Goal: Information Seeking & Learning: Check status

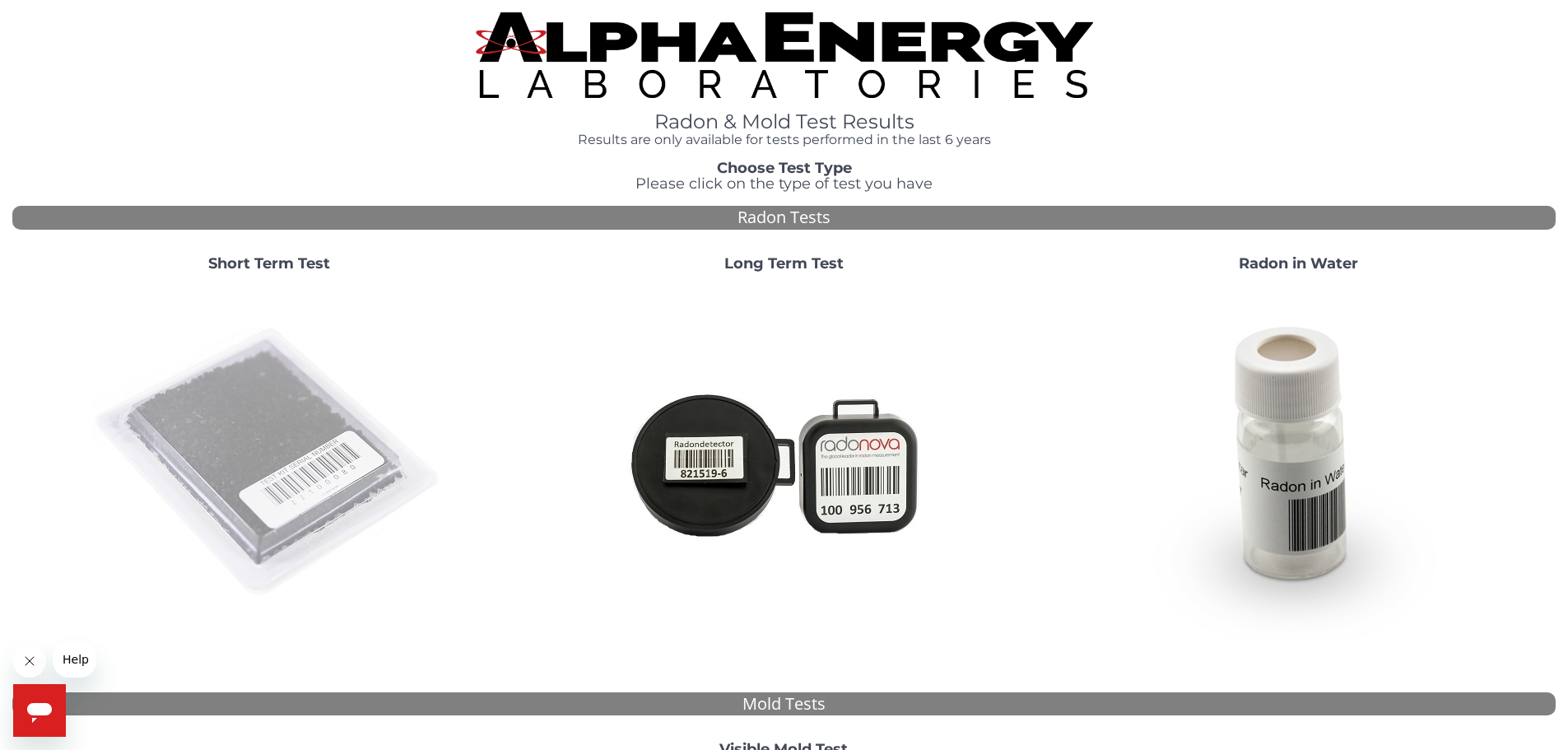
click at [283, 459] on img at bounding box center [269, 463] width 354 height 354
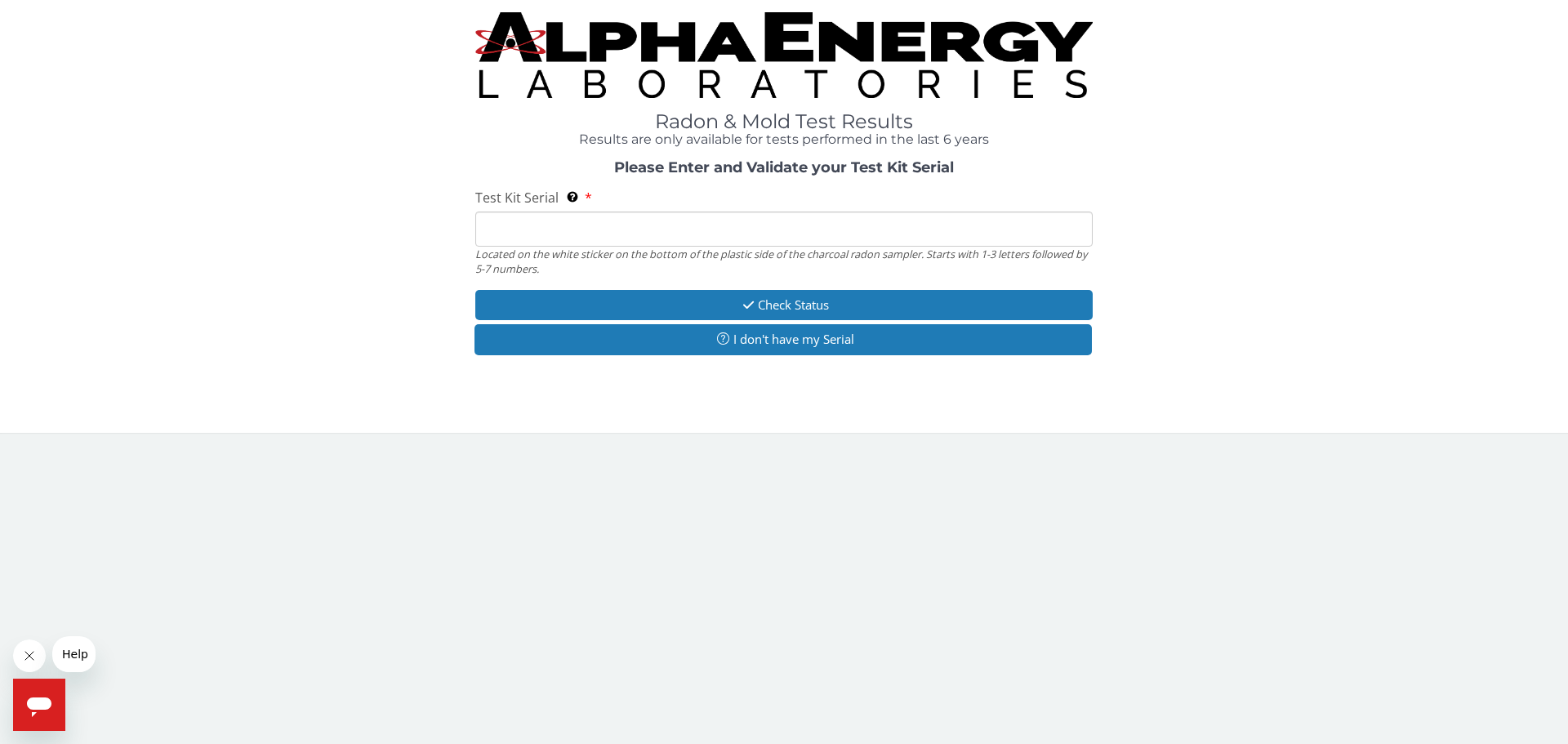
click at [511, 227] on input "Test Kit Serial Located on the white sticker on the bottom of the plastic side …" at bounding box center [784, 229] width 617 height 35
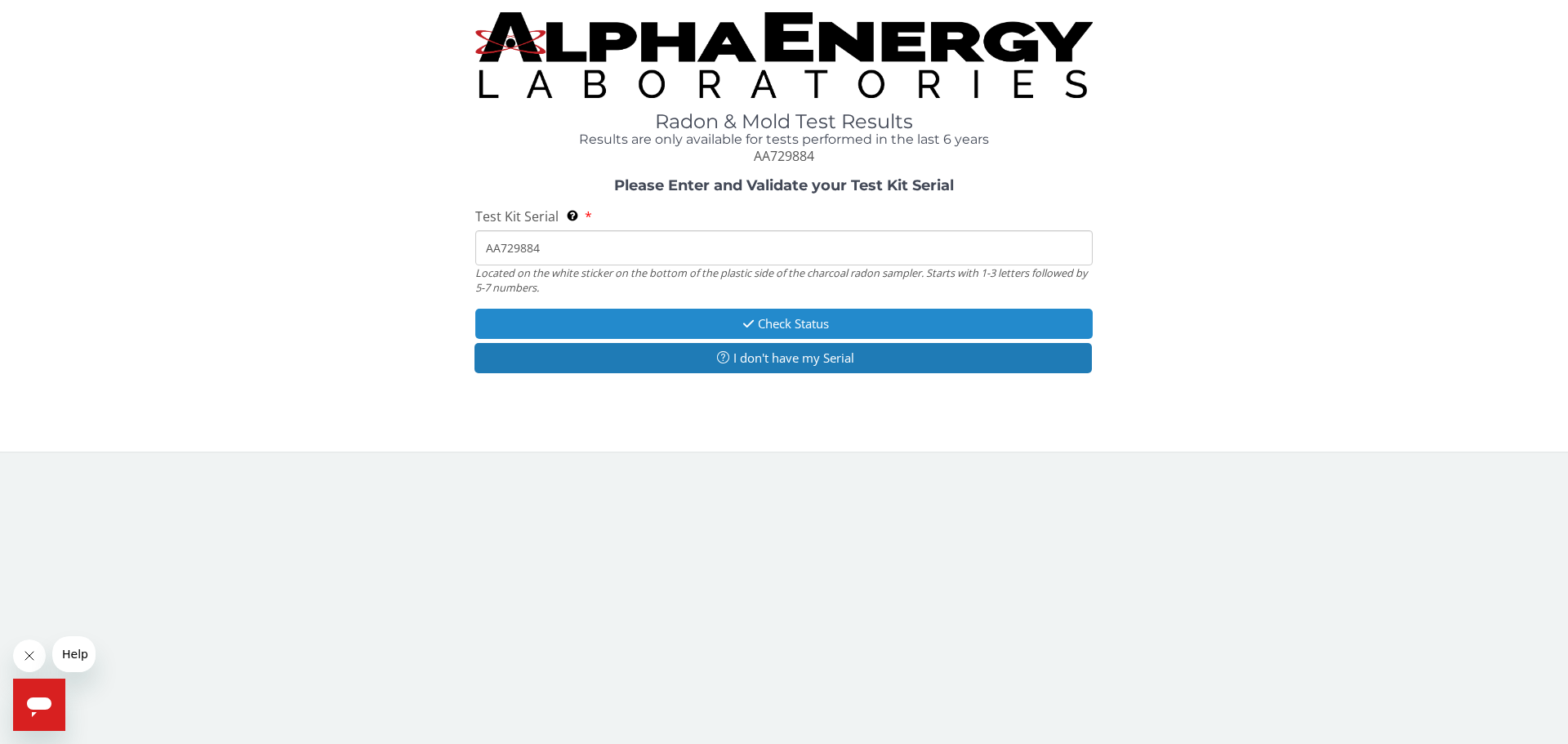
type input "AA729884"
click at [798, 320] on button "Check Status" at bounding box center [784, 324] width 617 height 30
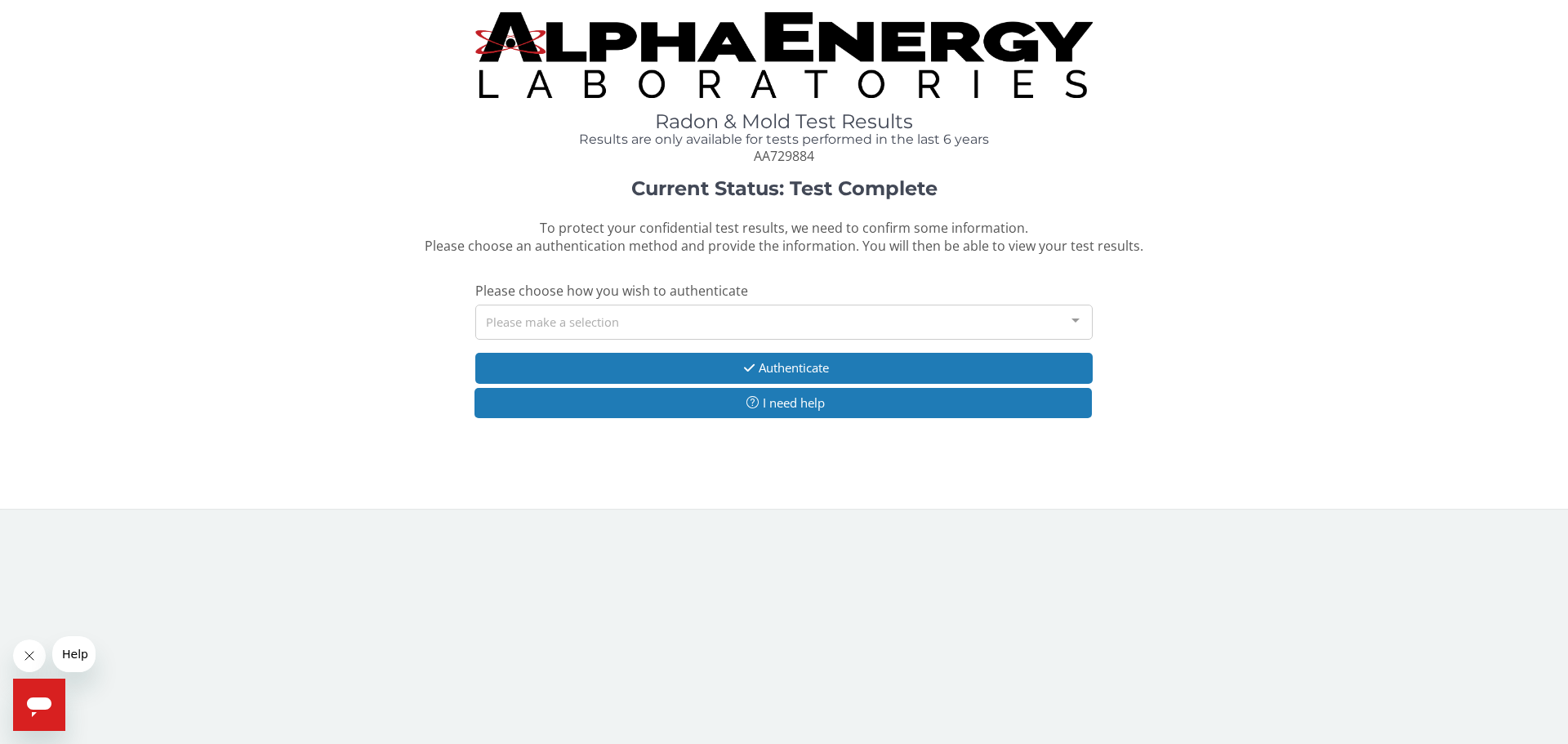
click at [1070, 324] on div at bounding box center [1077, 321] width 33 height 31
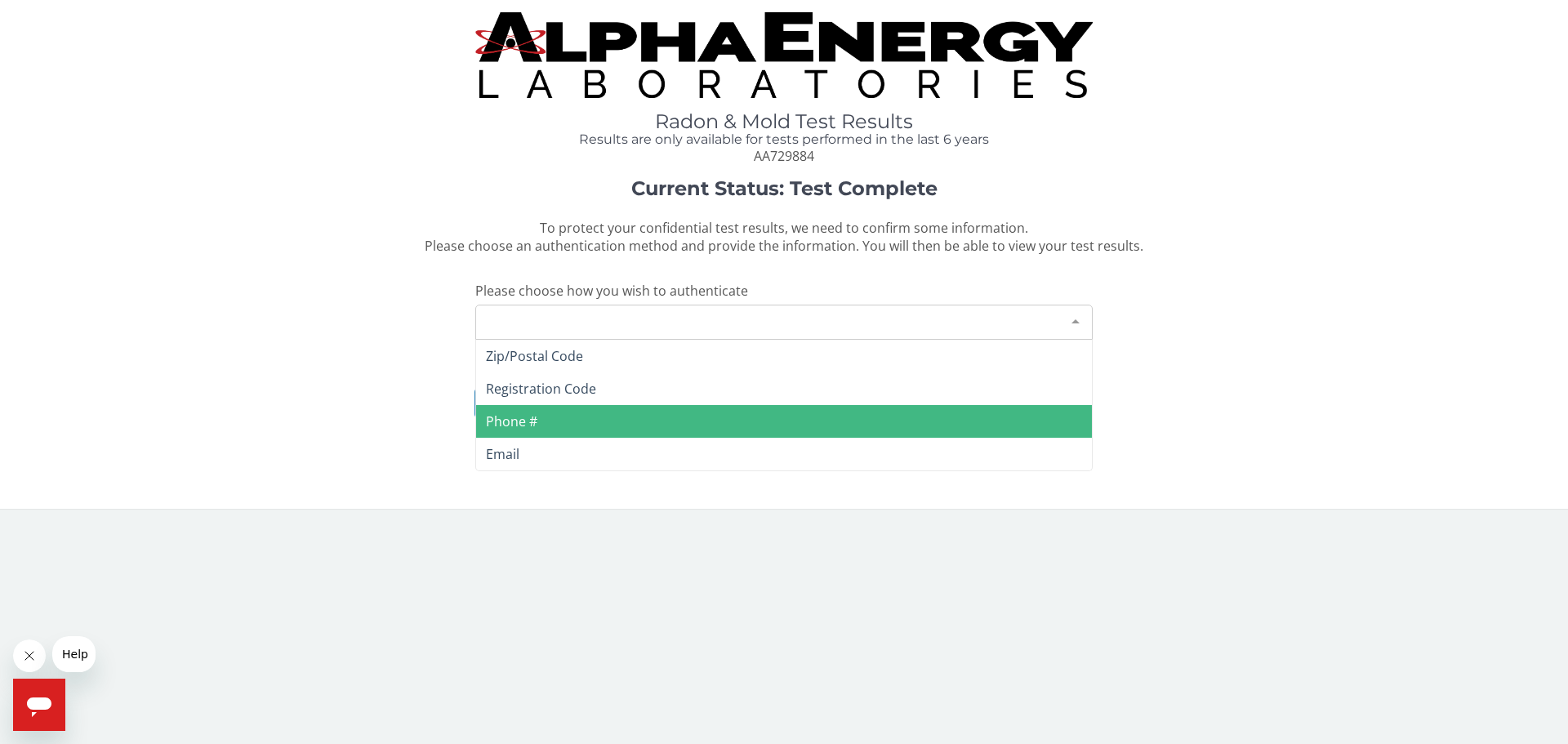
click at [715, 423] on span "Phone #" at bounding box center [784, 422] width 616 height 33
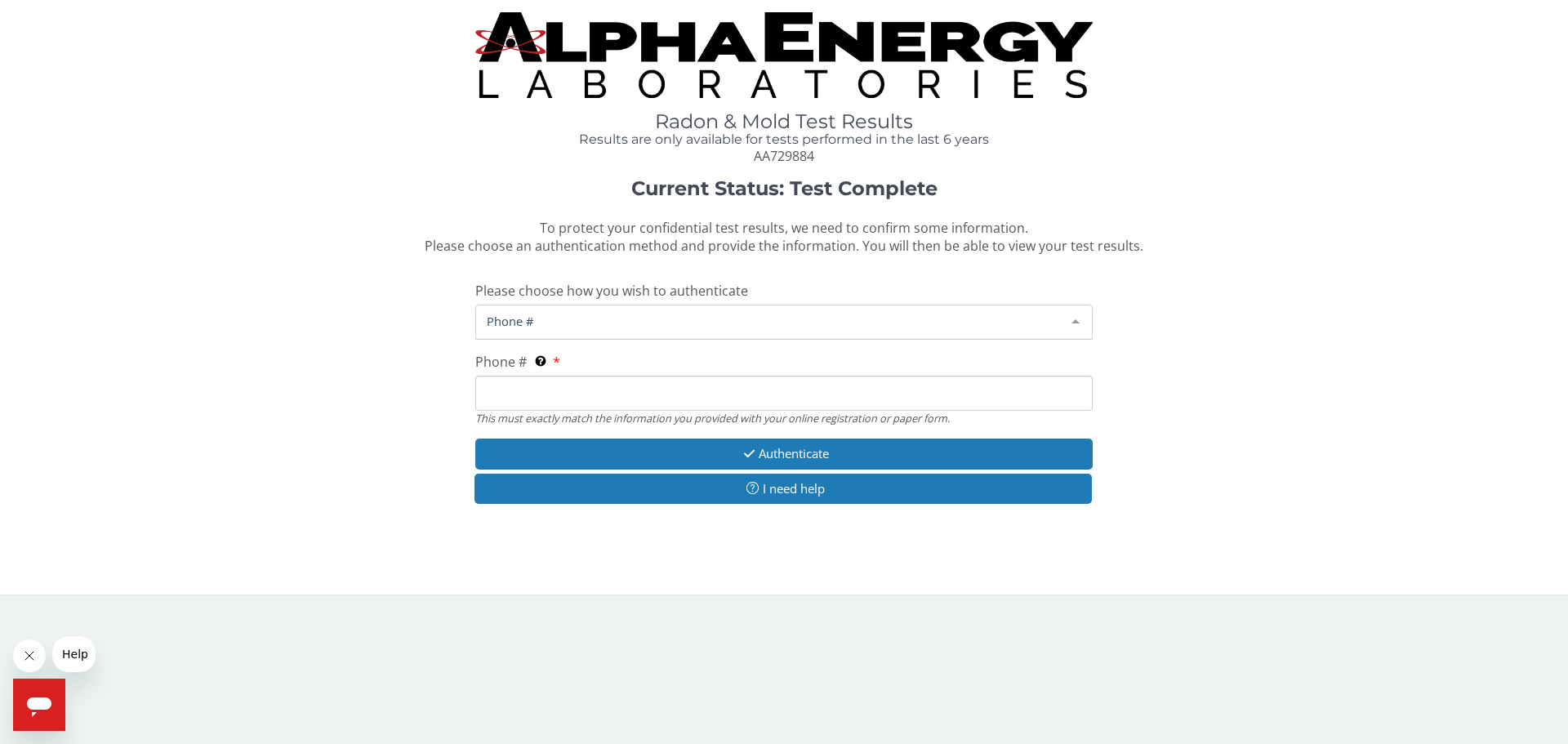
click at [1060, 318] on div at bounding box center [1077, 321] width 33 height 31
click at [489, 325] on span "Phone #" at bounding box center [770, 321] width 576 height 18
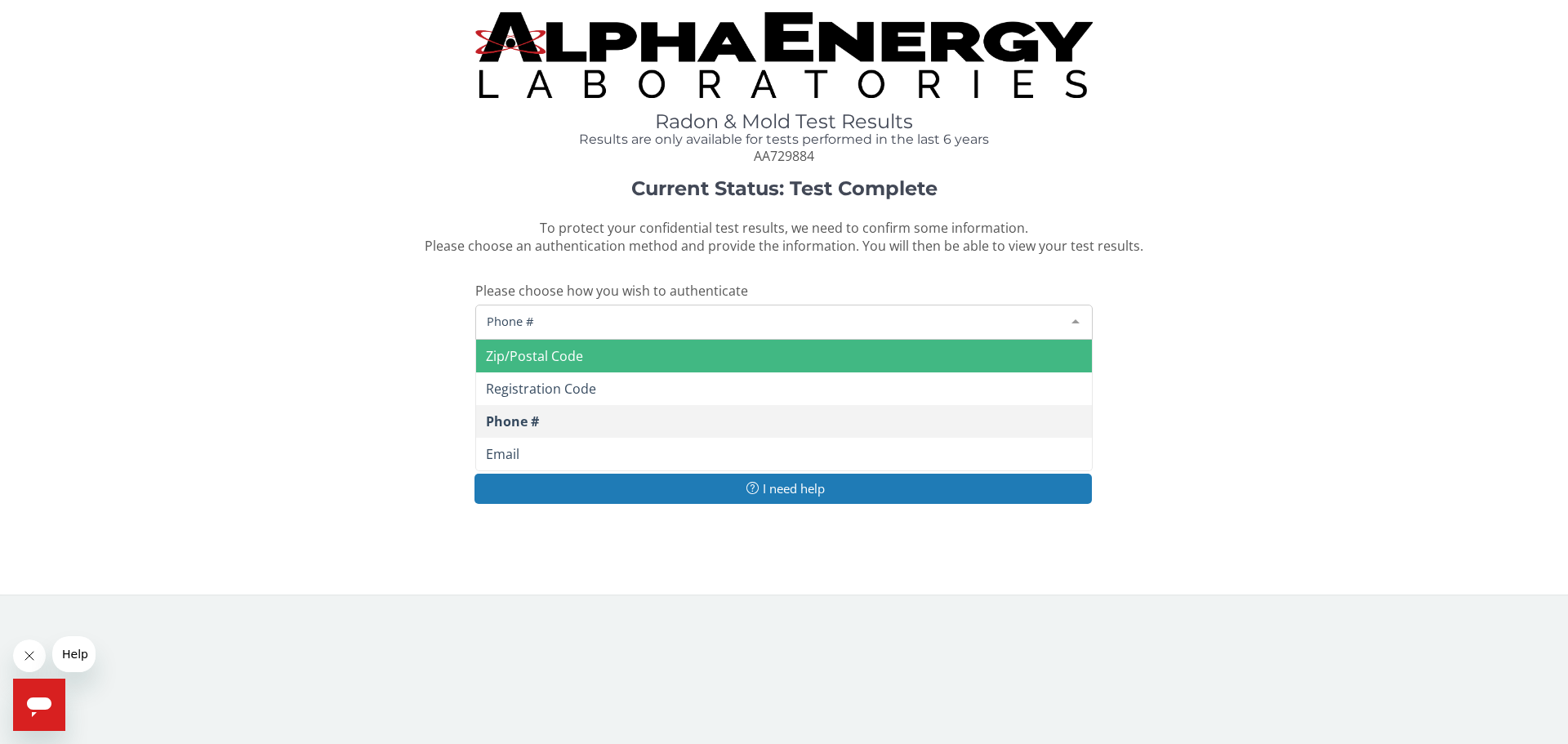
click at [308, 295] on div "Current Status: Test Complete To protect your confidential test results, we nee…" at bounding box center [784, 350] width 1544 height 343
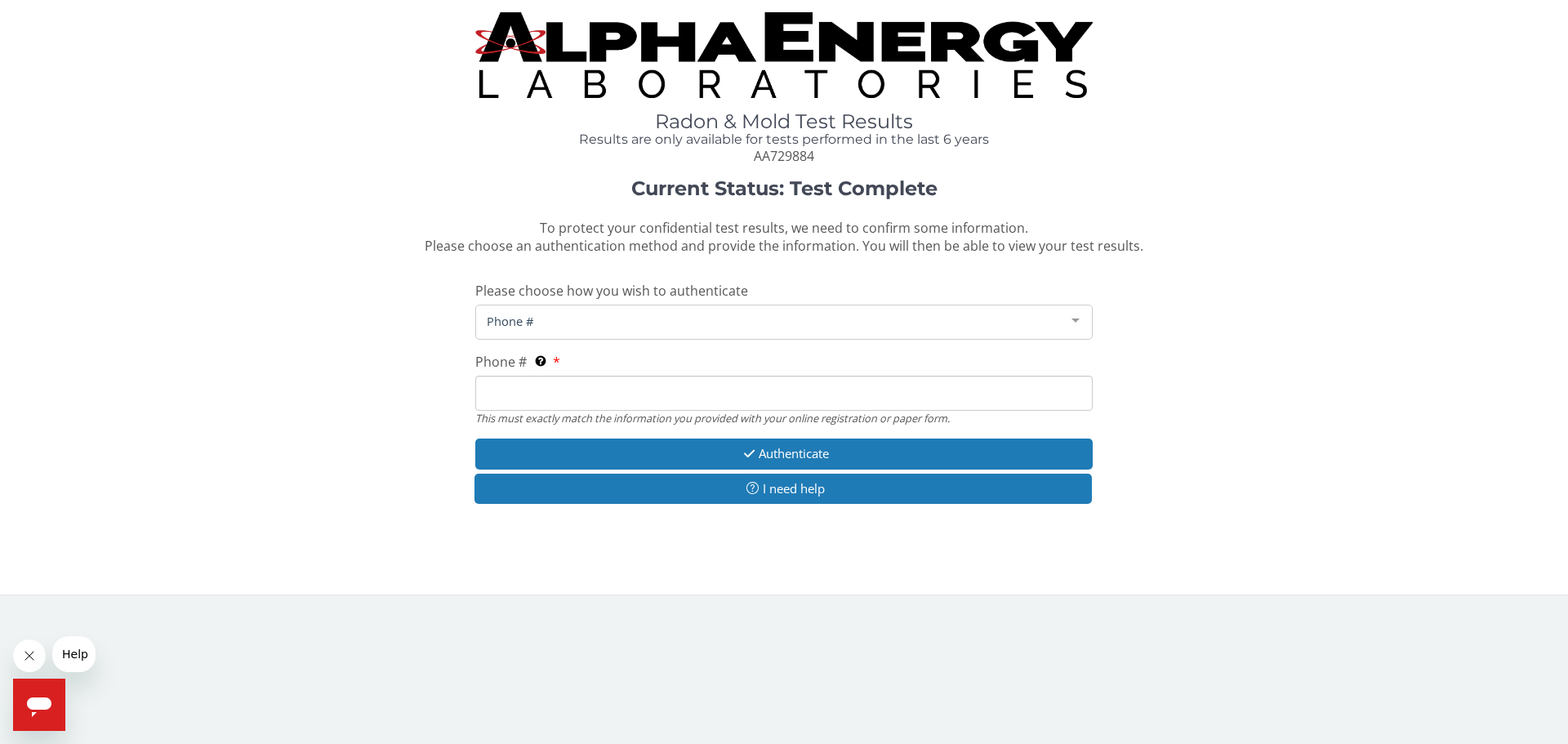
click at [504, 394] on input "Phone # This must exactly match the information you provided with your online r…" at bounding box center [784, 393] width 617 height 35
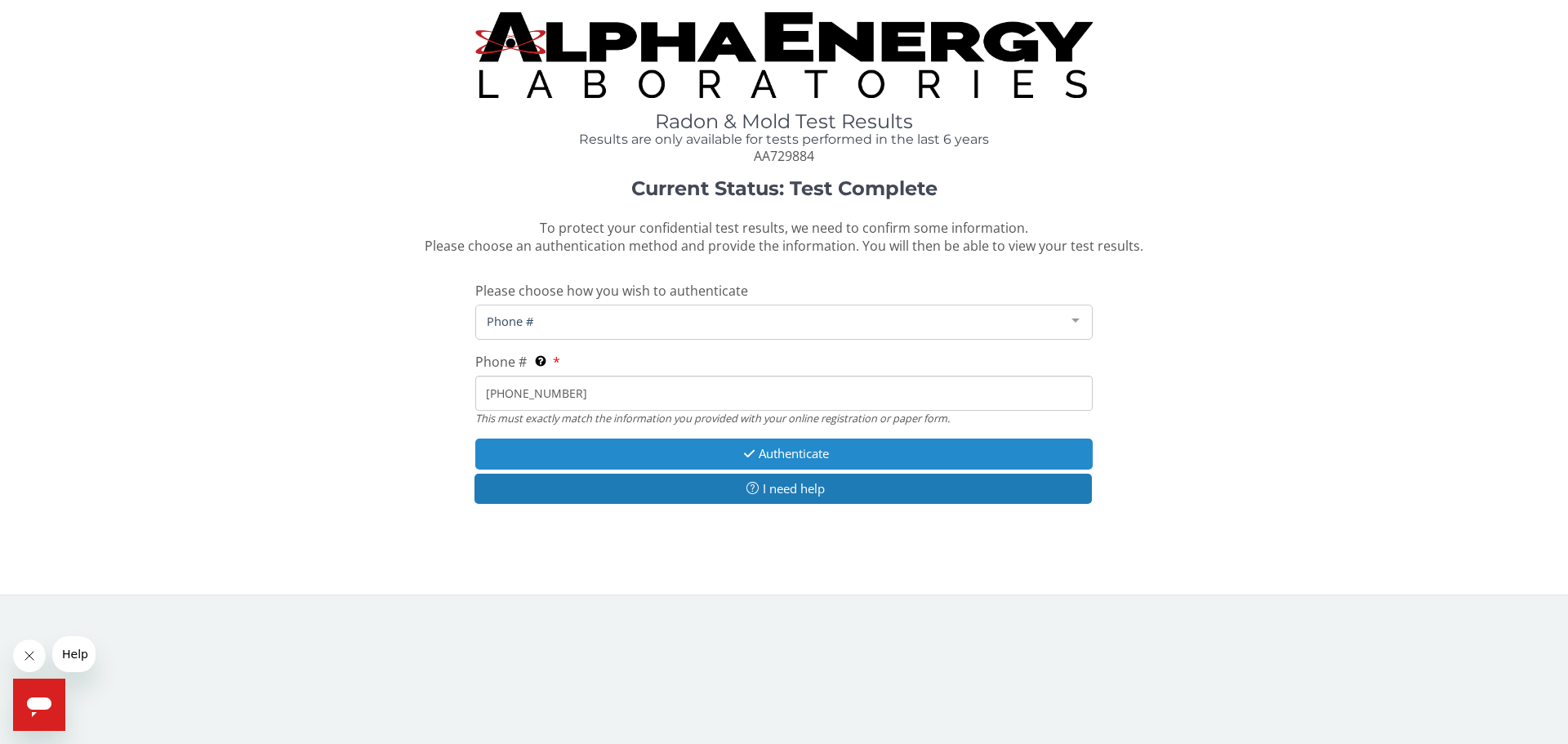
type input "[PHONE_NUMBER]"
click at [782, 455] on button "Authenticate" at bounding box center [784, 453] width 617 height 30
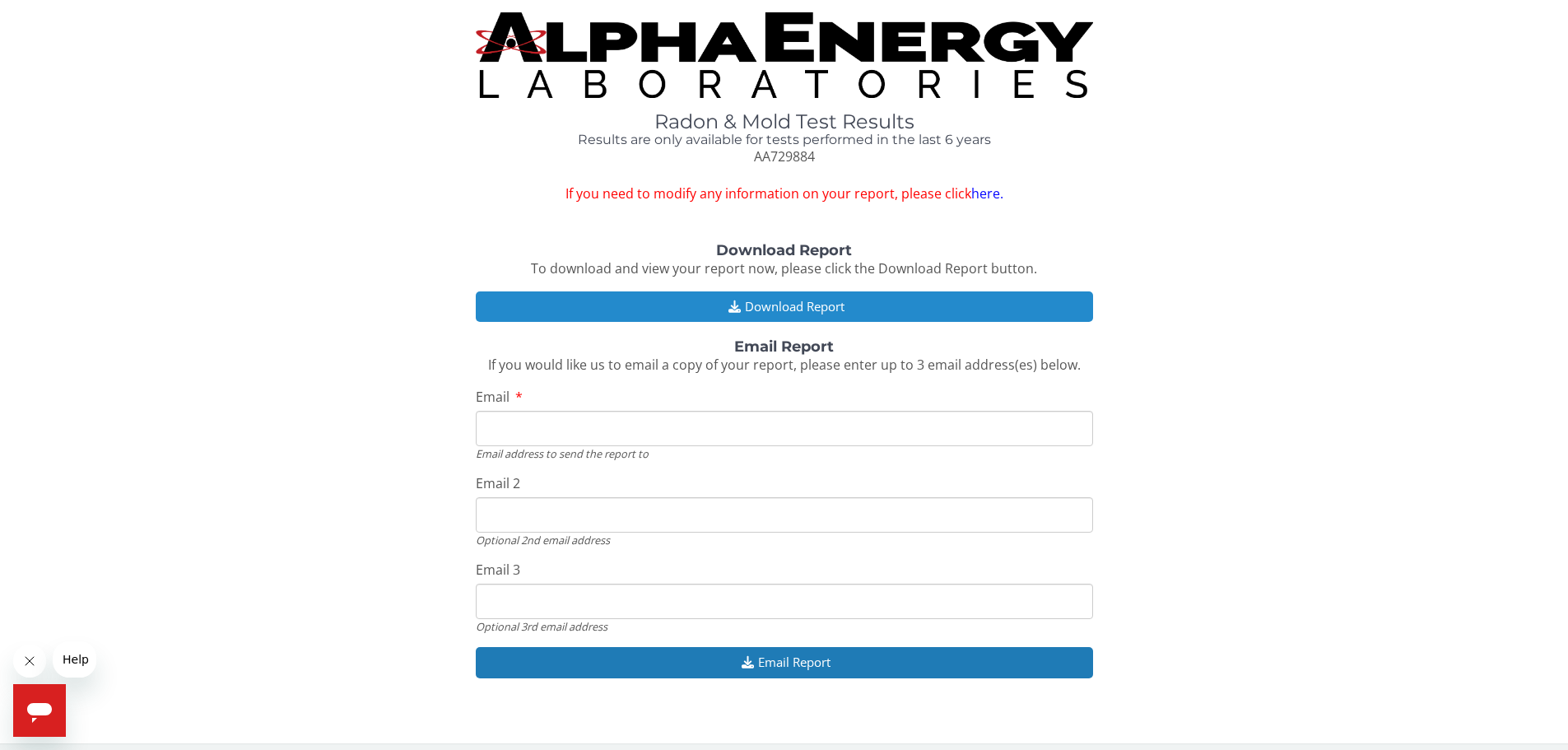
click at [761, 299] on button "Download Report" at bounding box center [784, 307] width 617 height 30
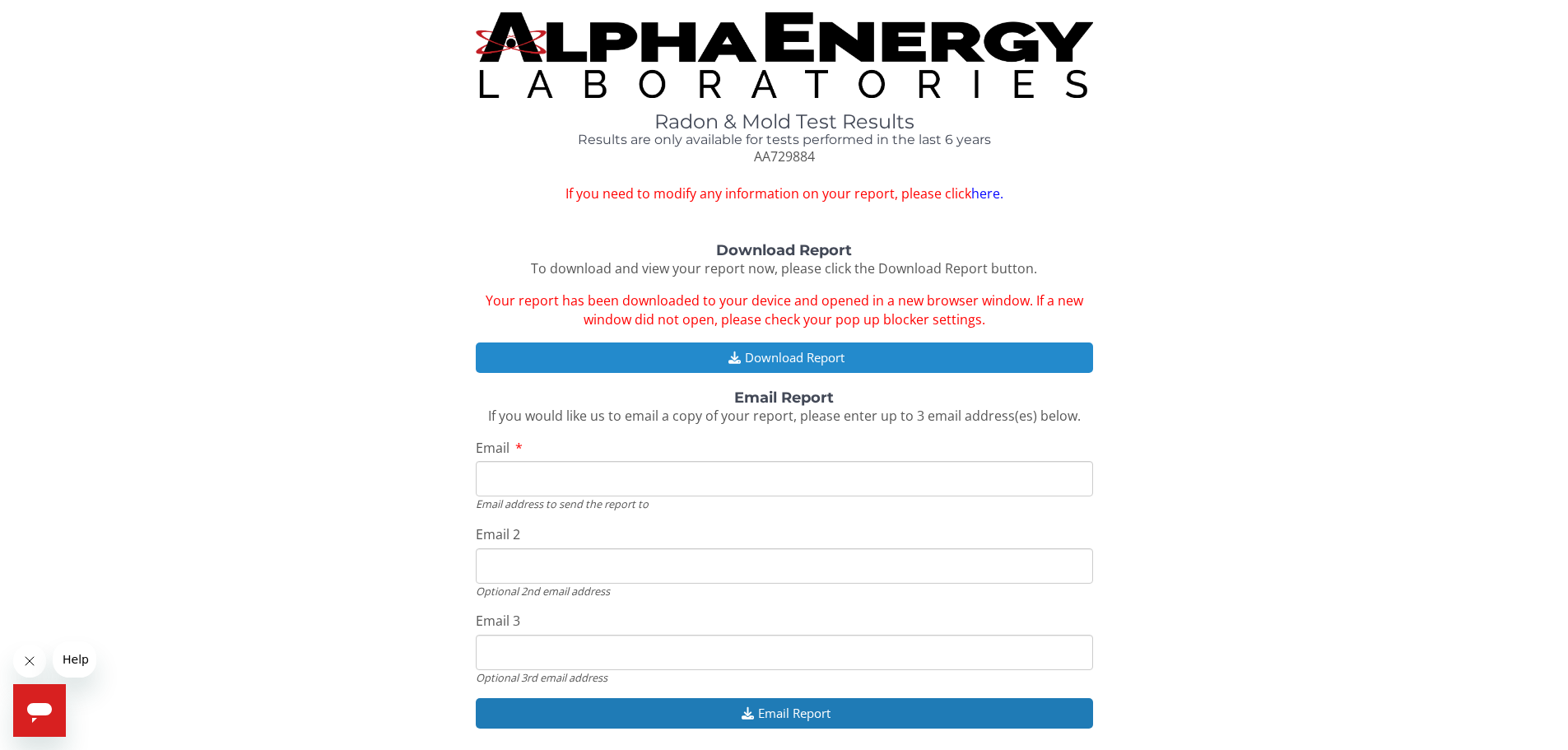
click at [773, 354] on button "Download Report" at bounding box center [784, 358] width 617 height 30
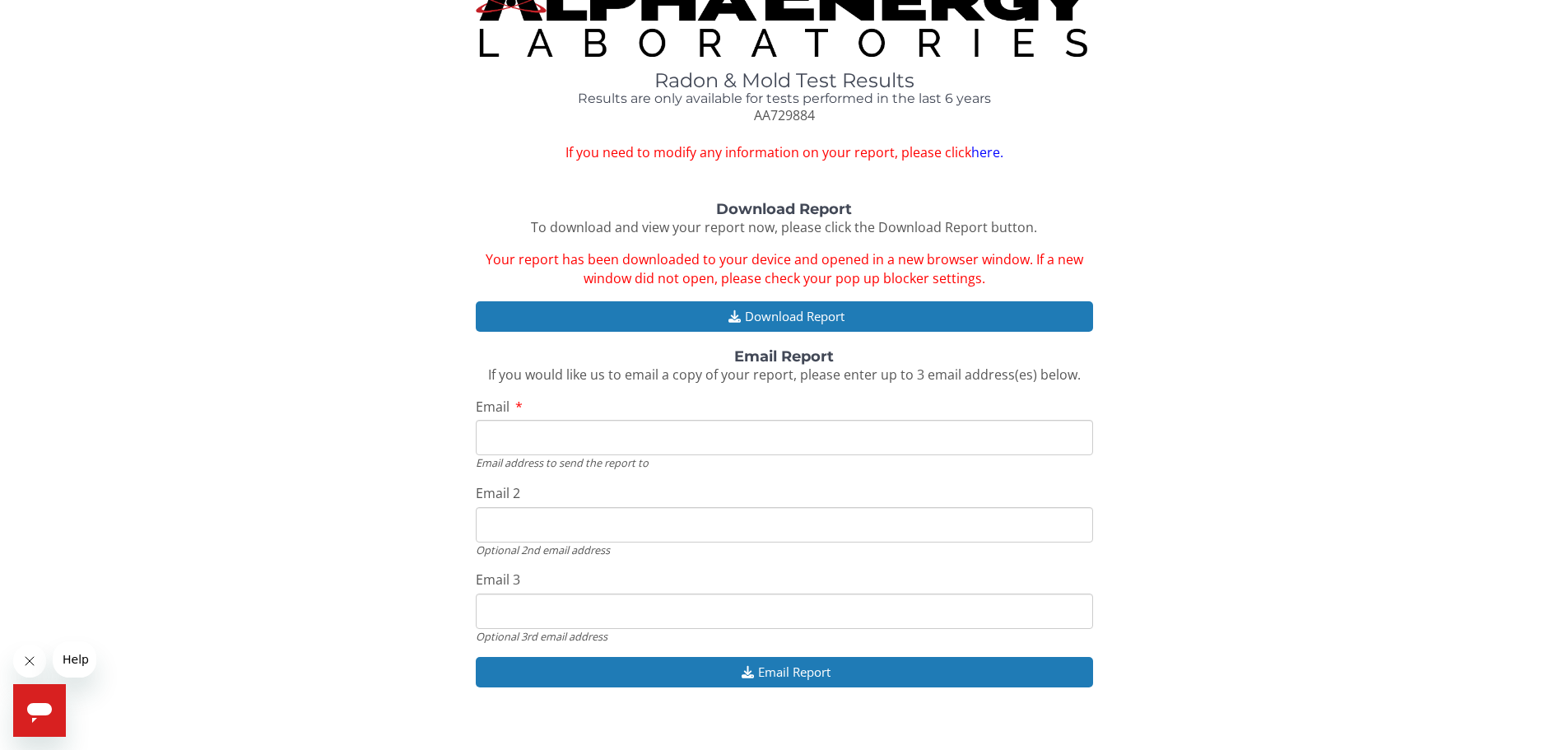
scroll to position [61, 0]
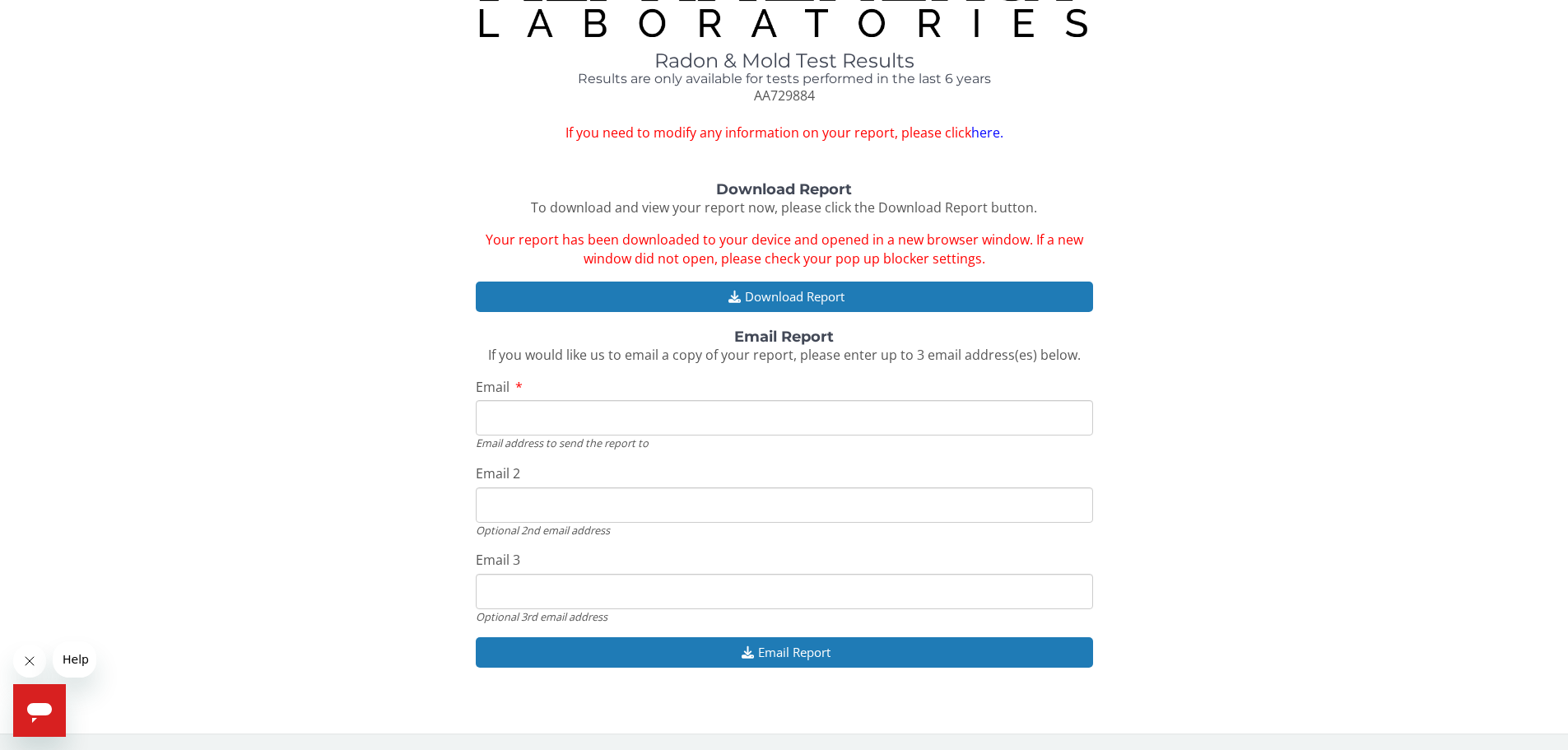
click at [571, 420] on input "Email" at bounding box center [784, 418] width 617 height 35
type input "[EMAIL_ADDRESS][DOMAIN_NAME]"
drag, startPoint x: 644, startPoint y: 499, endPoint x: 459, endPoint y: 494, distance: 185.1
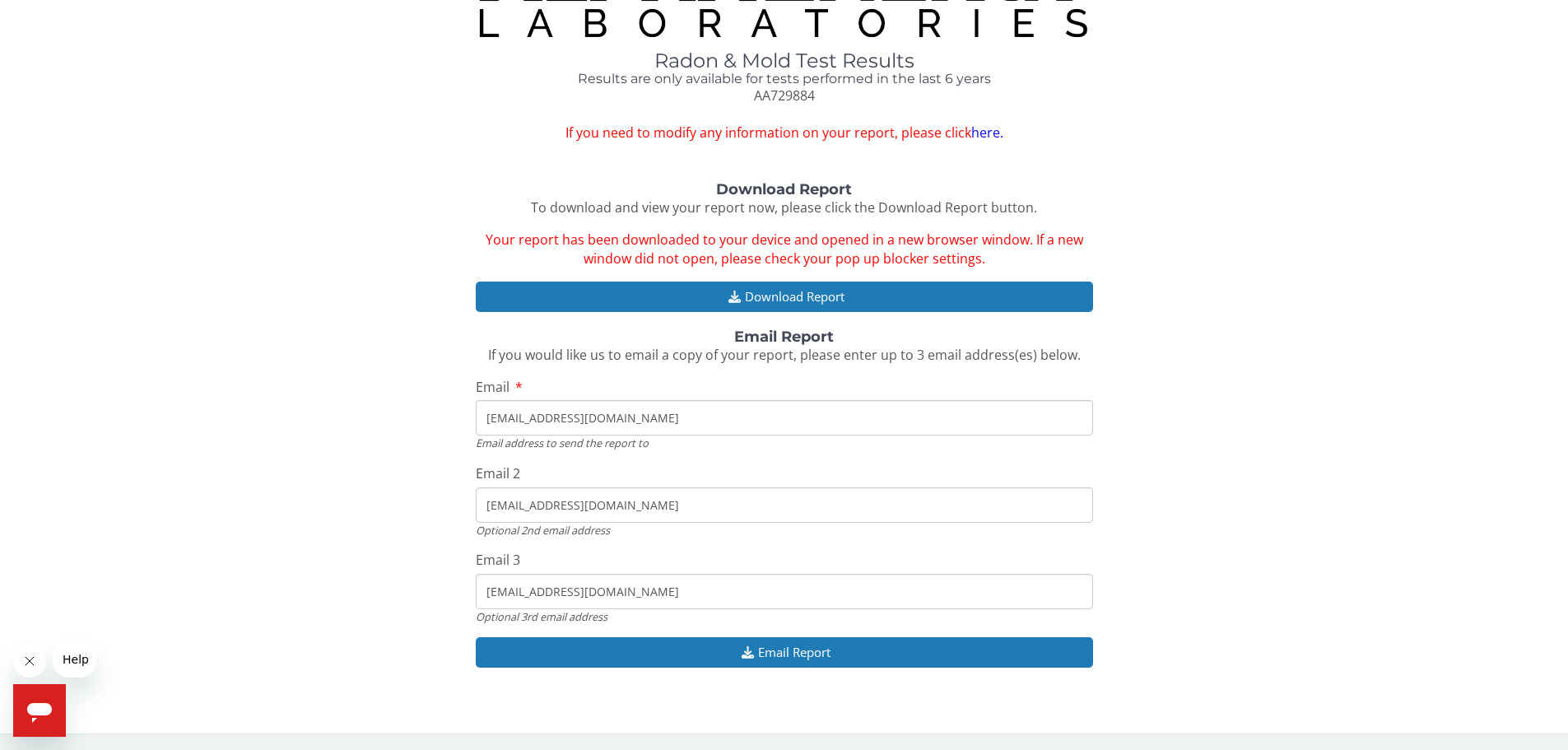
click at [459, 494] on div "Download Report To download and view your report now, please click the Download…" at bounding box center [784, 433] width 1543 height 503
click at [624, 504] on input "[EMAIL_ADDRESS][DOMAIN_NAME]" at bounding box center [784, 505] width 617 height 35
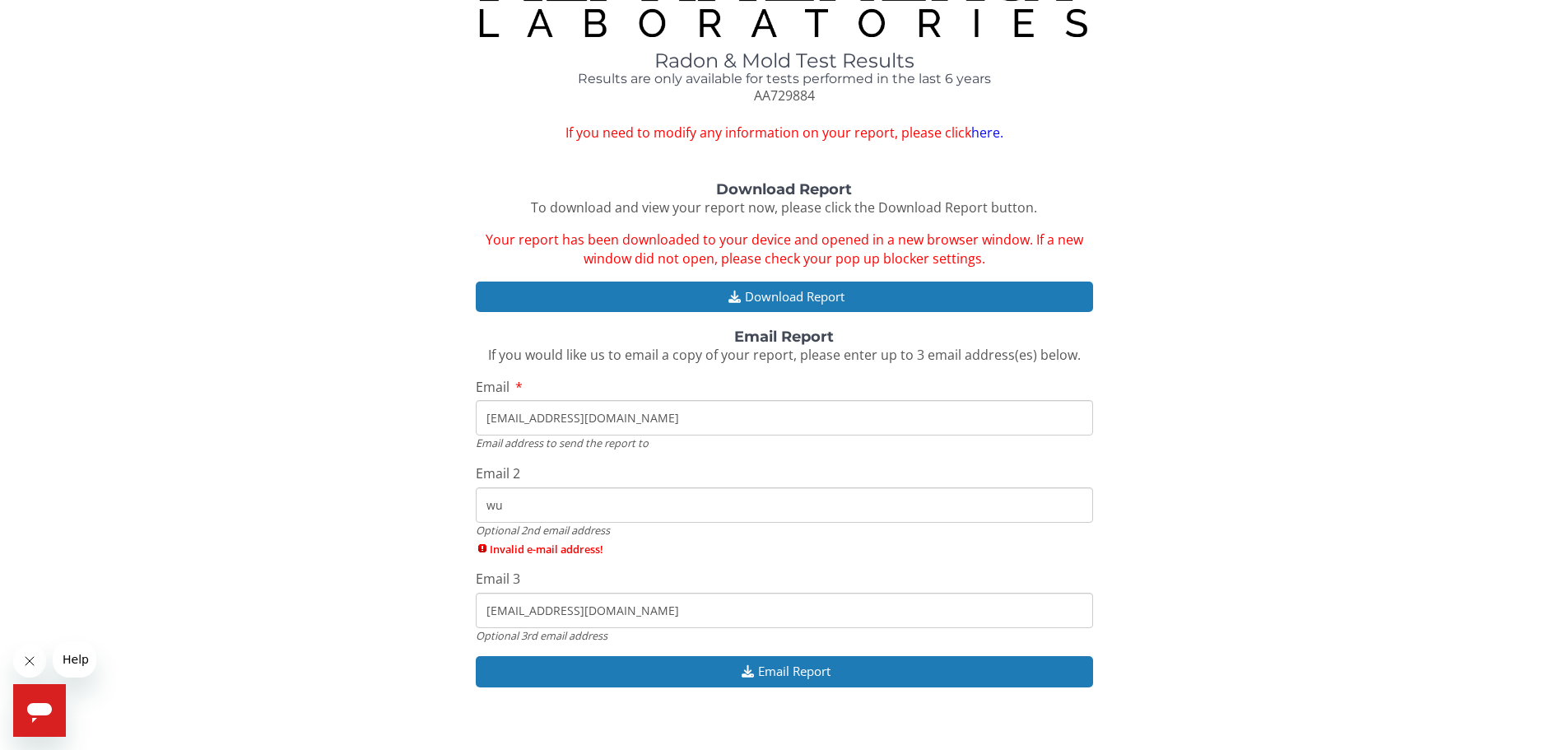
type input "w"
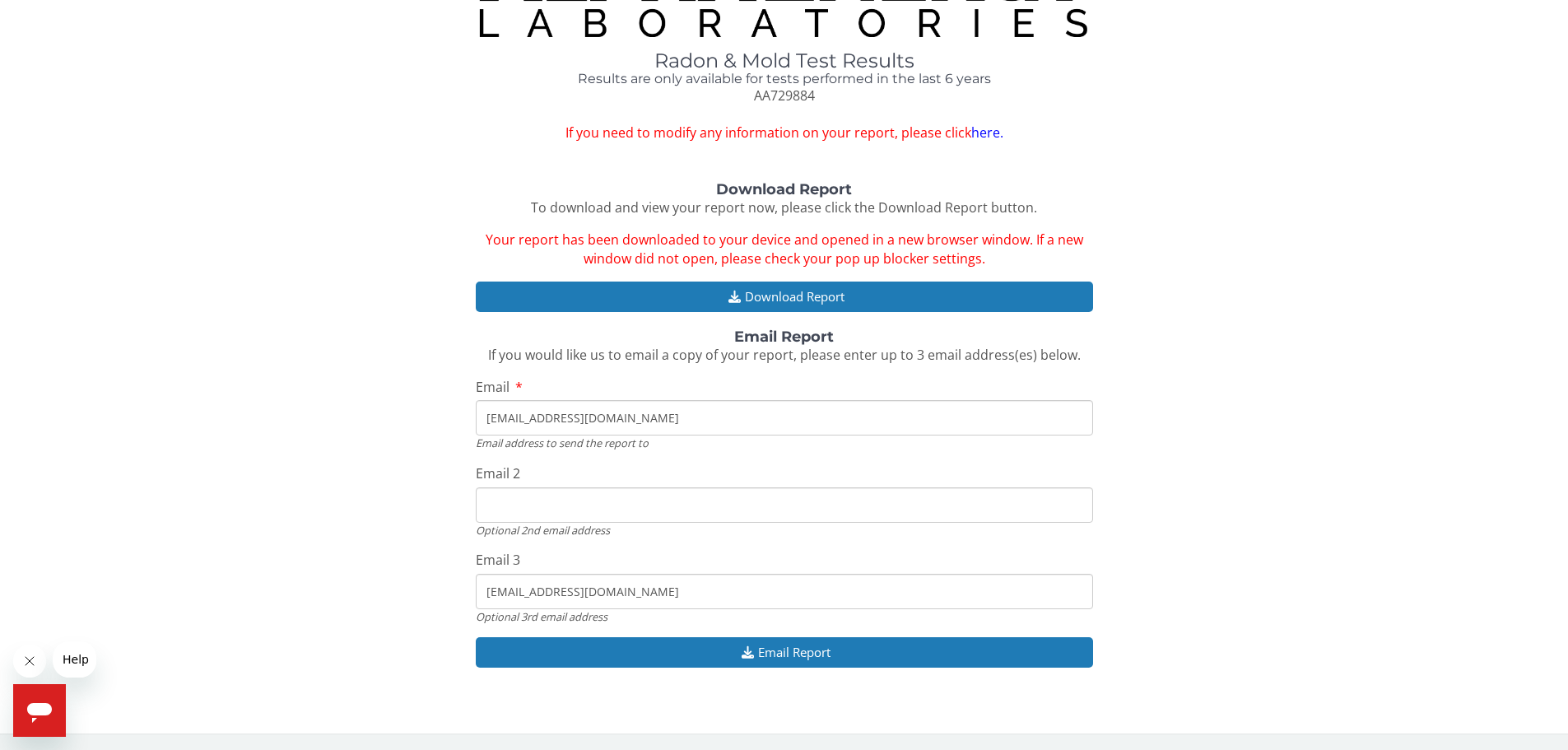
click at [531, 497] on input "Email 2" at bounding box center [784, 505] width 617 height 35
type input "[EMAIL_ADDRESS][DOMAIN_NAME]"
drag, startPoint x: 614, startPoint y: 594, endPoint x: 420, endPoint y: 598, distance: 194.0
click at [420, 598] on div "Download Report To download and view your report now, please click the Download…" at bounding box center [784, 433] width 1543 height 503
click at [614, 592] on input "[EMAIL_ADDRESS][DOMAIN_NAME]" at bounding box center [784, 592] width 617 height 35
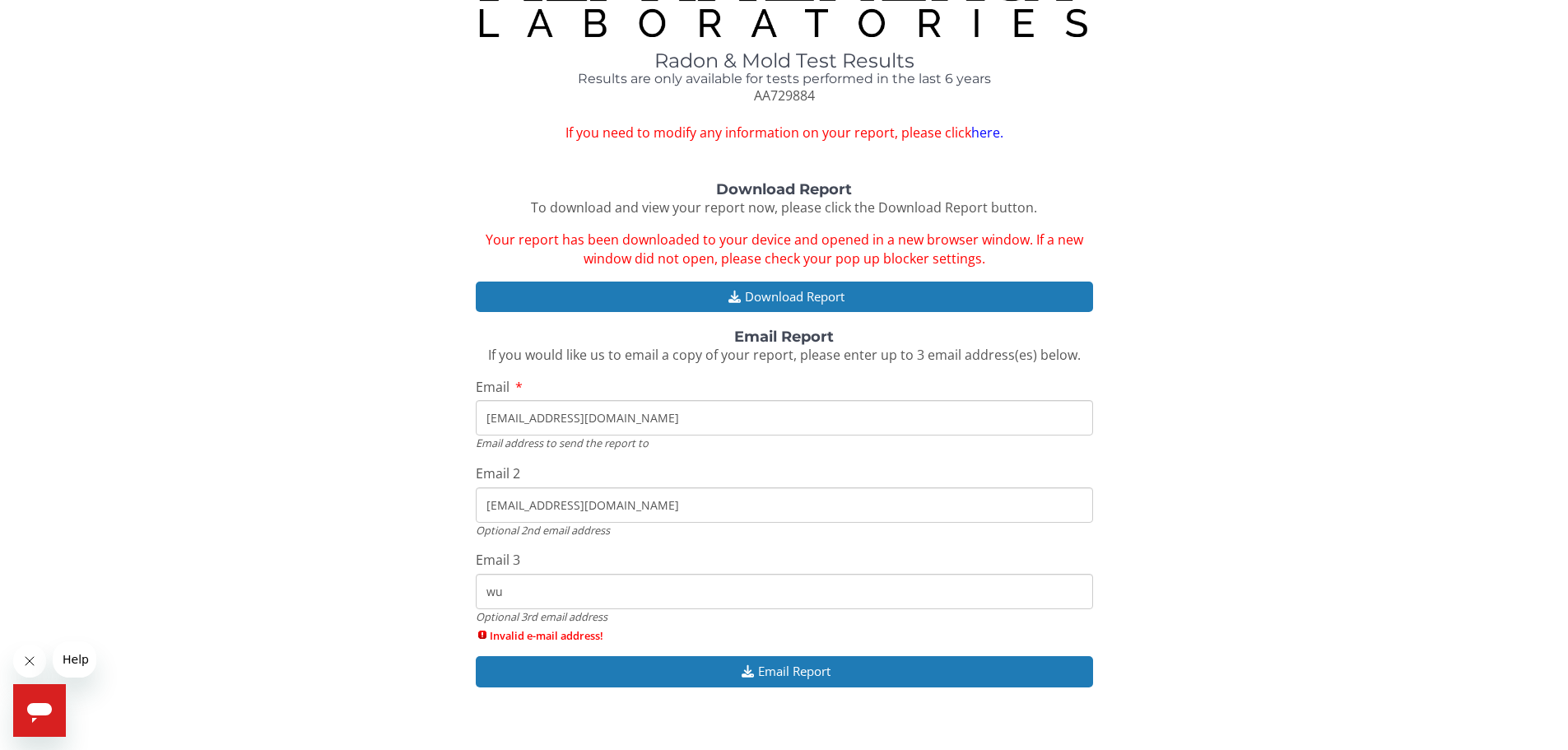
type input "w"
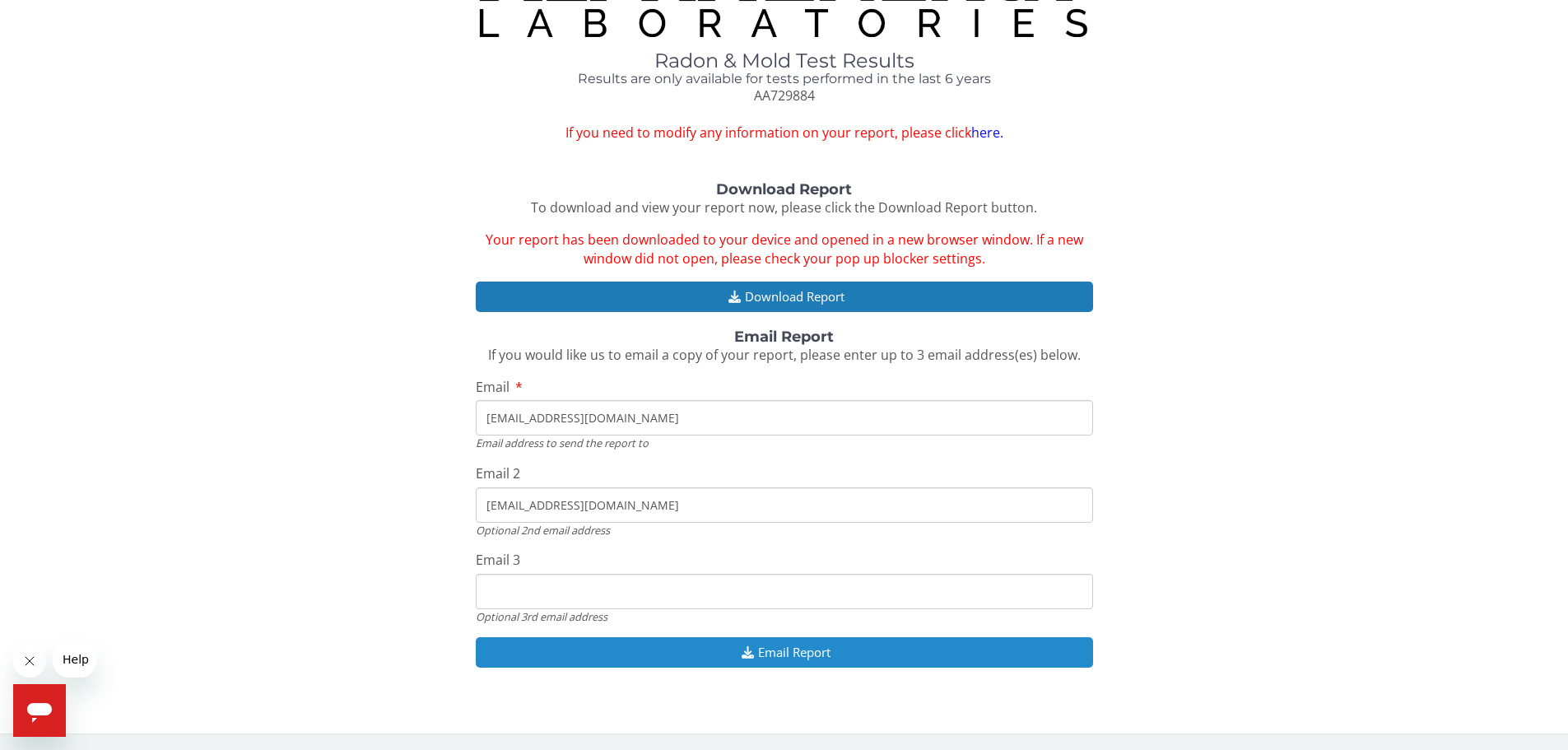
click at [796, 648] on button "Email Report" at bounding box center [784, 652] width 617 height 30
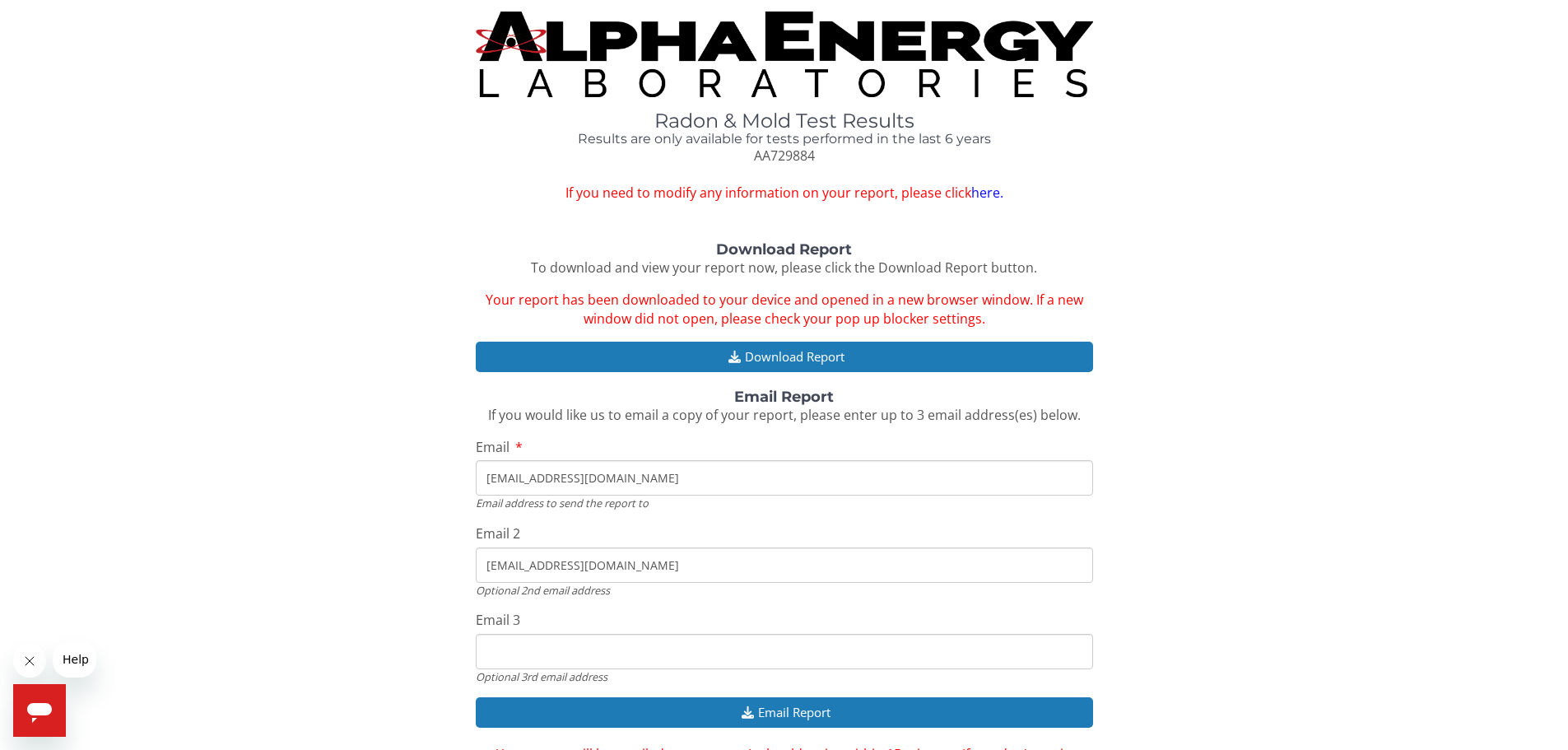
scroll to position [0, 0]
